Goal: Transaction & Acquisition: Purchase product/service

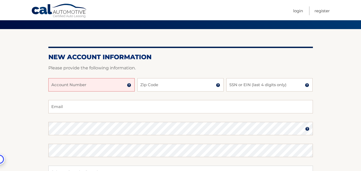
scroll to position [53, 0]
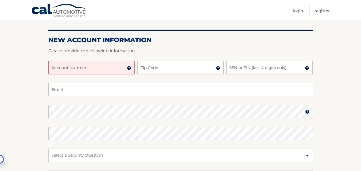
click at [84, 68] on input "Account Number" at bounding box center [91, 67] width 86 height 13
click at [129, 69] on img at bounding box center [129, 68] width 4 height 4
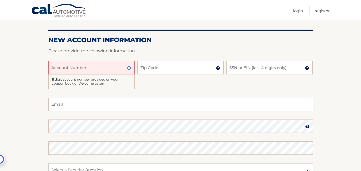
click at [88, 67] on input "Account Number" at bounding box center [91, 67] width 86 height 13
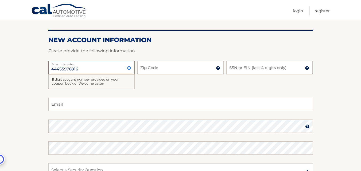
type input "44455976816"
click at [153, 68] on input "Zip Code" at bounding box center [180, 67] width 86 height 13
type input "33406"
type input "baragua28@gmail.com"
click at [244, 67] on input "SSN or EIN (last 4 digits only)" at bounding box center [269, 67] width 86 height 13
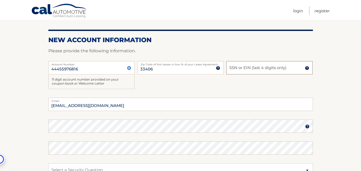
type input "6"
type input "6536"
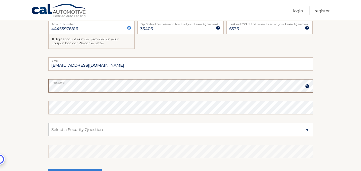
scroll to position [134, 0]
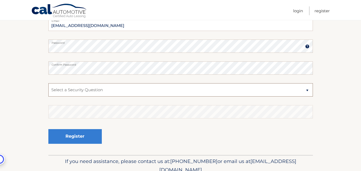
click at [307, 91] on select "Select a Security Question What was the name of your elementary school? What is…" at bounding box center [180, 89] width 264 height 13
select select "4"
click at [48, 83] on select "Select a Security Question What was the name of your elementary school? What is…" at bounding box center [180, 89] width 264 height 13
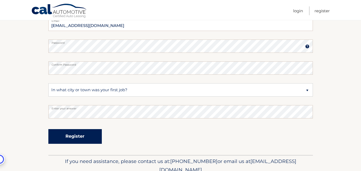
click at [83, 139] on button "Register" at bounding box center [74, 136] width 53 height 15
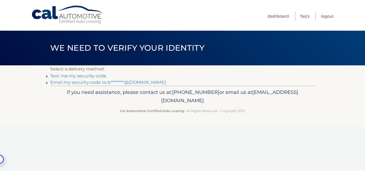
click at [61, 76] on link "Text me my security code" at bounding box center [78, 75] width 56 height 5
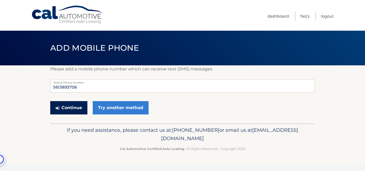
click at [75, 108] on button "Continue" at bounding box center [68, 107] width 37 height 13
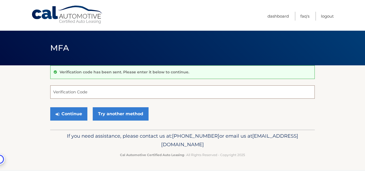
click at [60, 93] on input "Verification Code" at bounding box center [182, 91] width 264 height 13
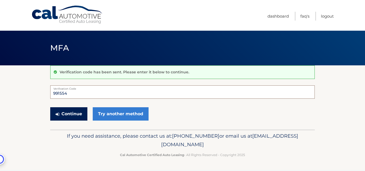
type input "991554"
click at [68, 113] on button "Continue" at bounding box center [68, 113] width 37 height 13
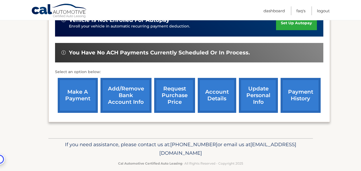
scroll to position [172, 0]
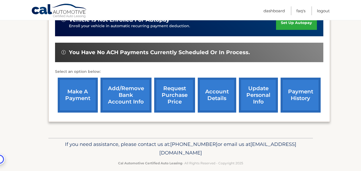
click at [78, 91] on link "make a payment" at bounding box center [78, 95] width 40 height 35
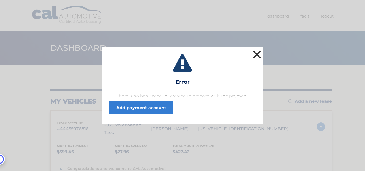
click at [256, 53] on button "×" at bounding box center [256, 54] width 11 height 11
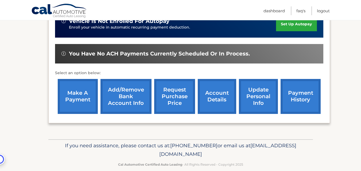
scroll to position [172, 0]
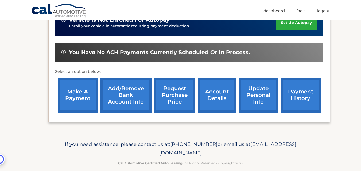
click at [124, 89] on link "Add/Remove bank account info" at bounding box center [125, 95] width 51 height 35
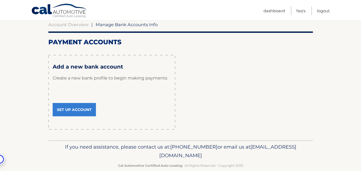
scroll to position [53, 0]
click at [77, 108] on link "Set Up Account" at bounding box center [74, 109] width 43 height 13
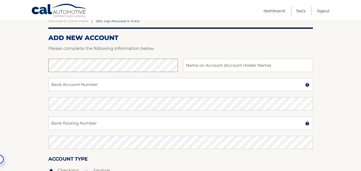
scroll to position [27, 0]
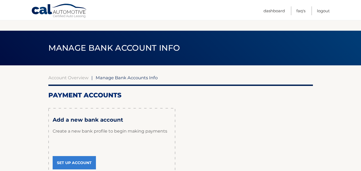
scroll to position [53, 0]
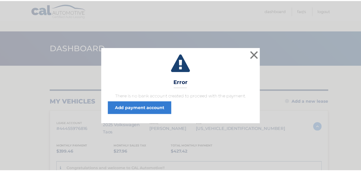
scroll to position [21, 0]
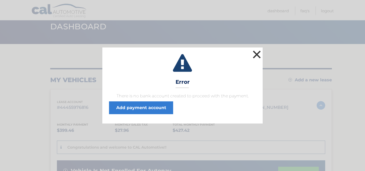
click at [257, 56] on button "×" at bounding box center [256, 54] width 11 height 11
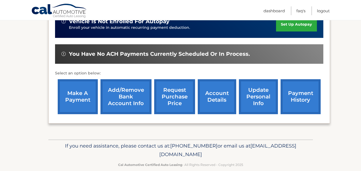
scroll to position [172, 0]
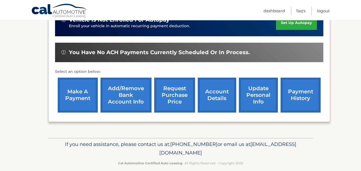
click at [126, 90] on link "Add/Remove bank account info" at bounding box center [125, 95] width 51 height 35
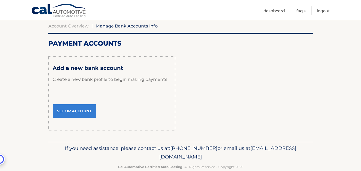
scroll to position [53, 0]
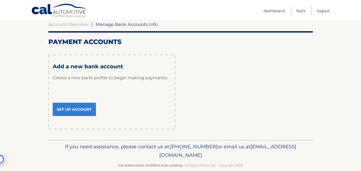
click at [70, 110] on link "Set Up Account" at bounding box center [74, 109] width 43 height 13
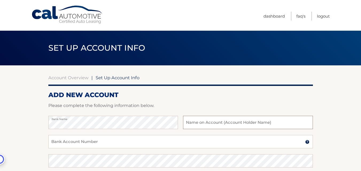
click at [202, 121] on input "text" at bounding box center [248, 122] width 130 height 13
type input "o"
type input "[PERSON_NAME]"
click at [71, 143] on input "Bank Account Number" at bounding box center [180, 141] width 264 height 13
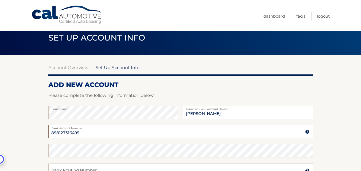
scroll to position [27, 0]
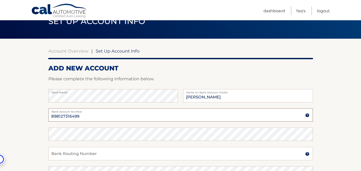
type input "898127316499"
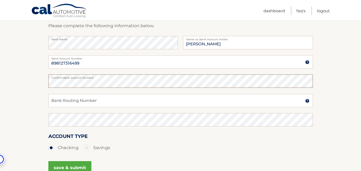
scroll to position [80, 0]
click at [63, 100] on input "Bank Routing Number" at bounding box center [180, 100] width 264 height 13
type input "063100277"
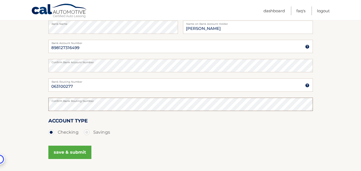
scroll to position [134, 0]
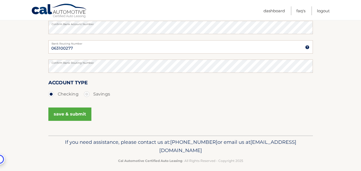
click at [68, 115] on button "save & submit" at bounding box center [69, 114] width 43 height 13
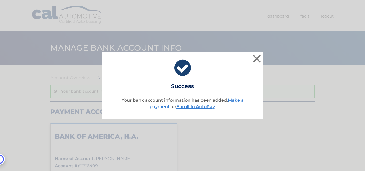
click at [157, 106] on link "Make a payment" at bounding box center [197, 103] width 94 height 11
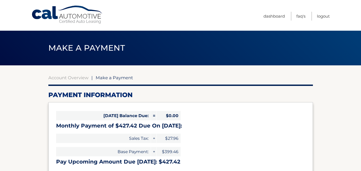
select select "ZGQ2MmVlNTItOTc5NC00MzUyLTllYzEtOTFmYWJhYjY2NmE3"
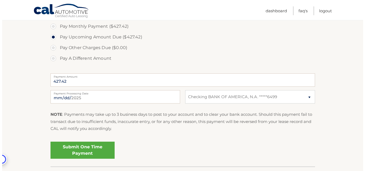
scroll to position [187, 0]
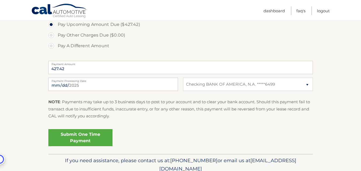
click at [81, 138] on link "Submit One Time Payment" at bounding box center [80, 137] width 64 height 17
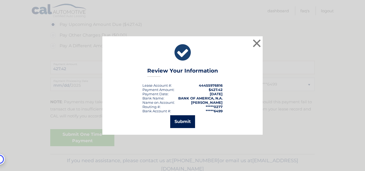
click at [180, 122] on button "Submit" at bounding box center [182, 121] width 25 height 13
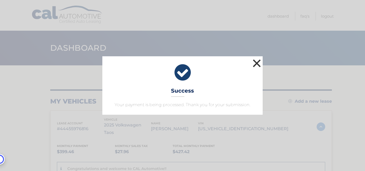
click at [259, 64] on button "×" at bounding box center [256, 63] width 11 height 11
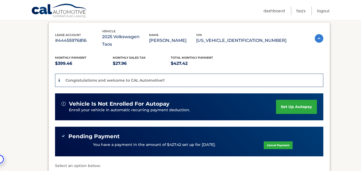
scroll to position [76, 0]
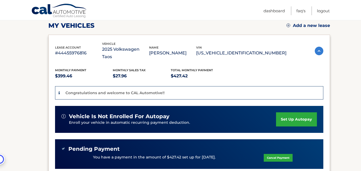
click at [316, 49] on img at bounding box center [319, 51] width 9 height 9
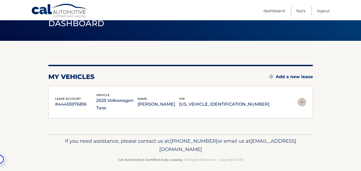
scroll to position [21, 0]
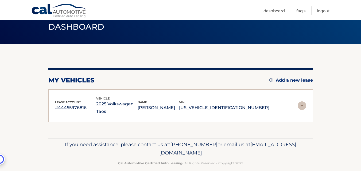
click at [303, 102] on img at bounding box center [301, 105] width 9 height 9
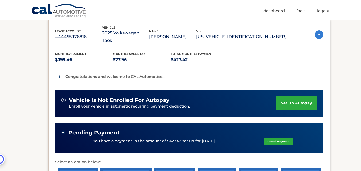
scroll to position [103, 0]
